Goal: Navigation & Orientation: Find specific page/section

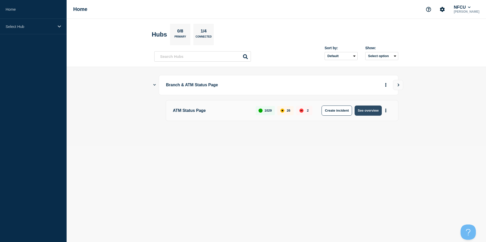
click at [361, 112] on button "See overview" at bounding box center [367, 111] width 27 height 10
click at [155, 85] on icon "Show Connected Hubs" at bounding box center [154, 85] width 3 height 3
click at [368, 114] on button "See overview" at bounding box center [367, 111] width 27 height 10
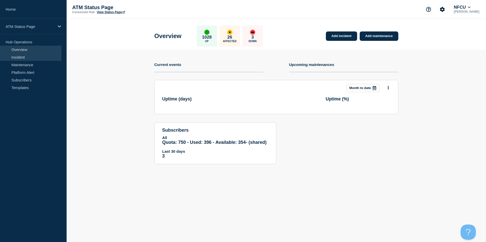
click at [29, 56] on link "Incident" at bounding box center [30, 57] width 61 height 8
